Goal: Entertainment & Leisure: Consume media (video, audio)

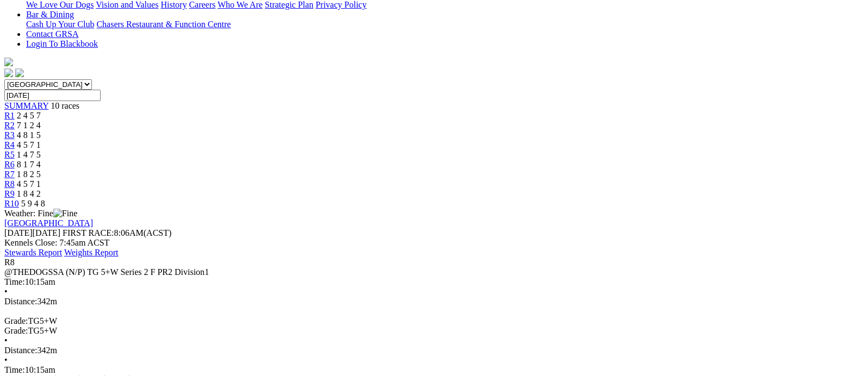
scroll to position [135, 0]
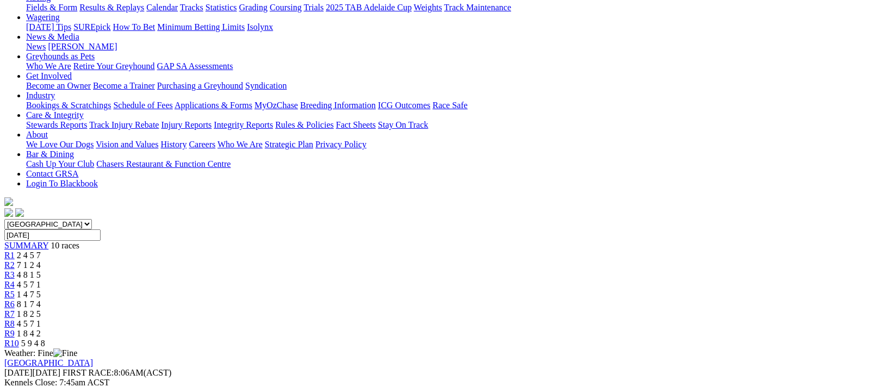
drag, startPoint x: 549, startPoint y: 34, endPoint x: 549, endPoint y: 46, distance: 12.5
